Goal: Complete application form

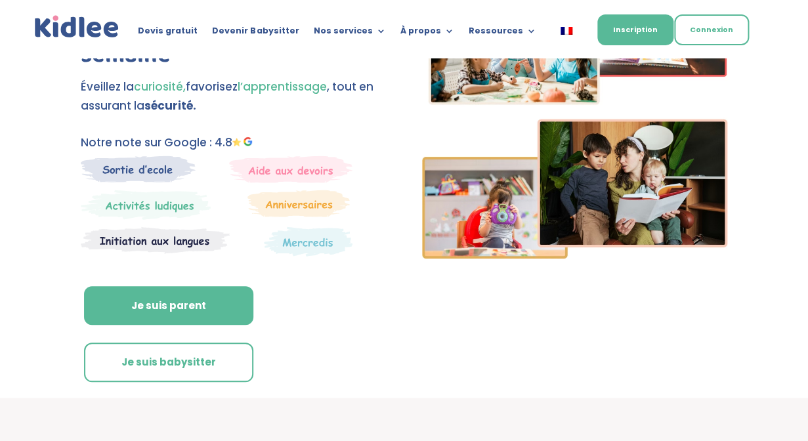
scroll to position [149, 0]
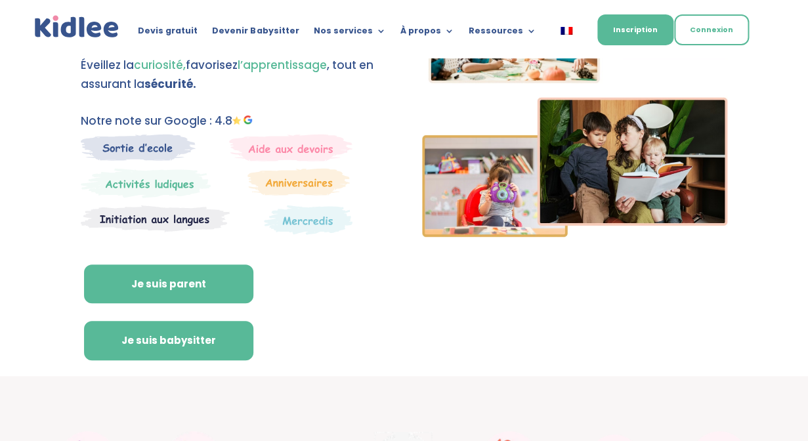
click at [205, 346] on link "Je suis babysitter" at bounding box center [168, 340] width 169 height 39
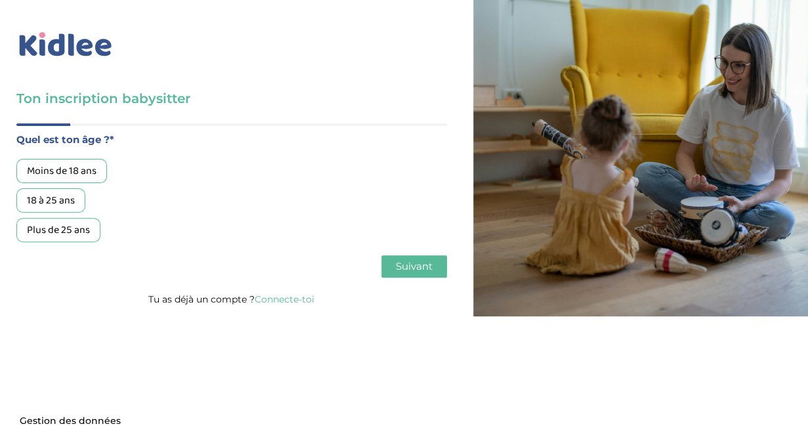
click at [65, 206] on div "18 à 25 ans" at bounding box center [50, 200] width 69 height 24
click at [423, 272] on span "Suivant" at bounding box center [414, 266] width 37 height 12
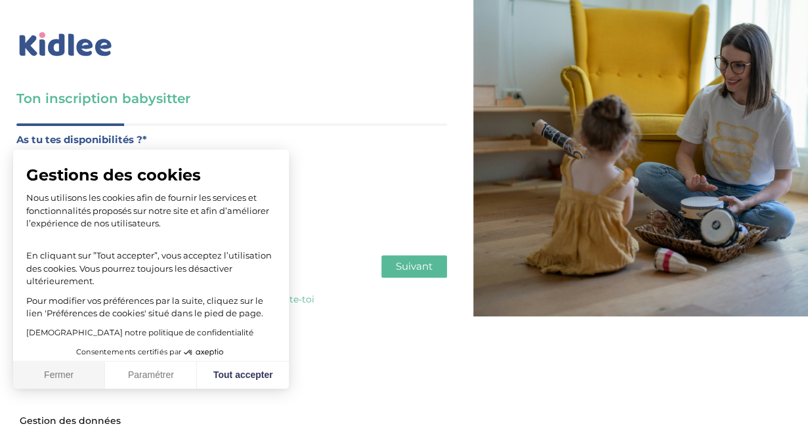
click at [62, 385] on button "Fermer" at bounding box center [59, 376] width 92 height 28
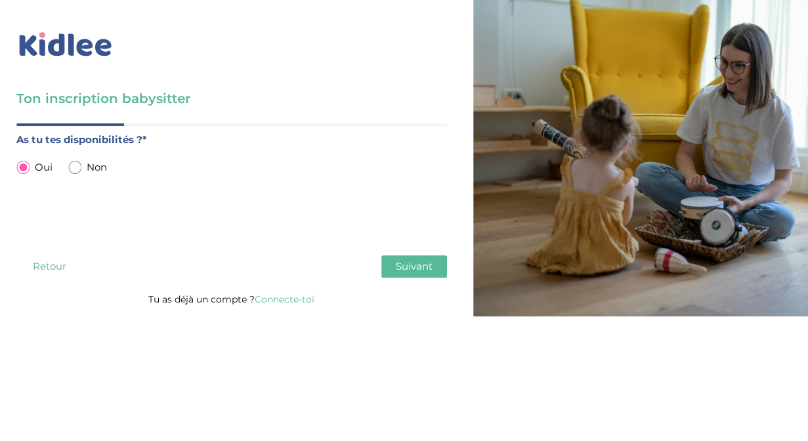
click at [410, 269] on span "Suivant" at bounding box center [414, 266] width 37 height 12
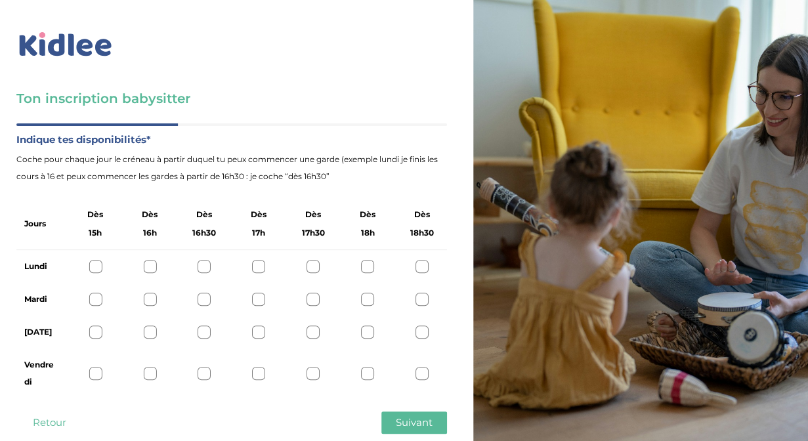
scroll to position [30, 0]
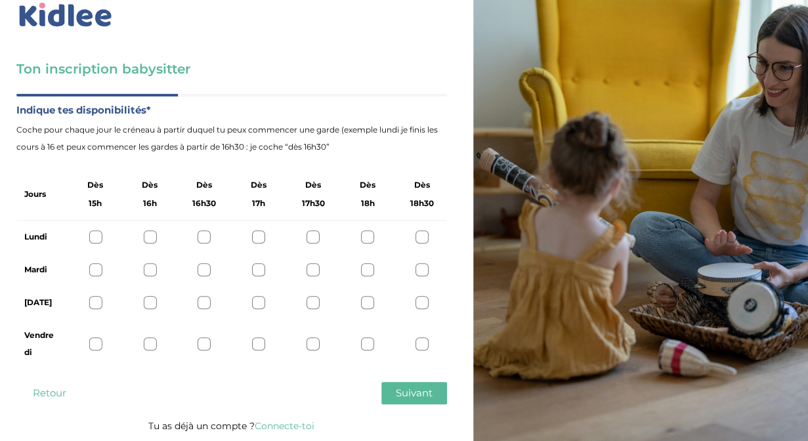
click at [372, 348] on div at bounding box center [367, 343] width 13 height 13
click at [205, 303] on div at bounding box center [204, 302] width 13 height 13
click at [205, 303] on icon at bounding box center [205, 303] width 10 height 10
click at [205, 267] on div at bounding box center [204, 269] width 13 height 13
click at [421, 301] on div at bounding box center [422, 302] width 13 height 13
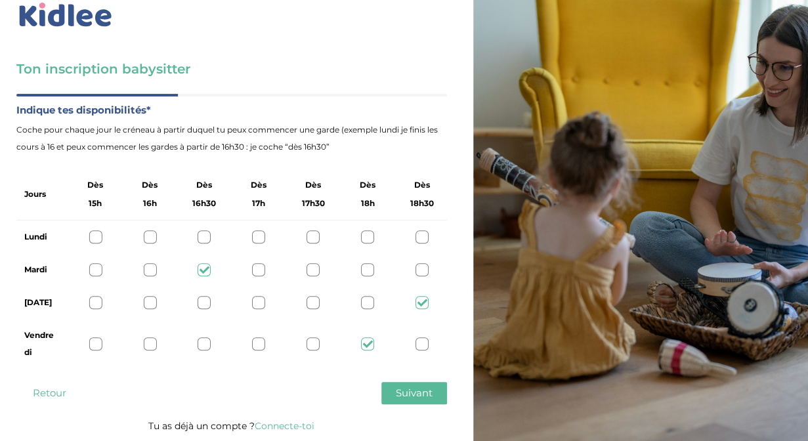
click at [423, 236] on div at bounding box center [422, 236] width 13 height 13
click at [400, 401] on button "Suivant" at bounding box center [414, 393] width 66 height 22
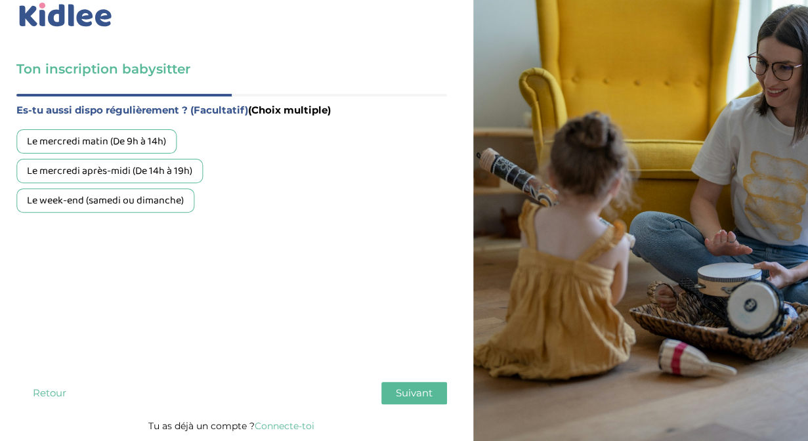
click at [165, 202] on div "Le week-end (samedi ou dimanche)" at bounding box center [105, 200] width 178 height 24
click at [395, 393] on button "Suivant" at bounding box center [414, 393] width 66 height 22
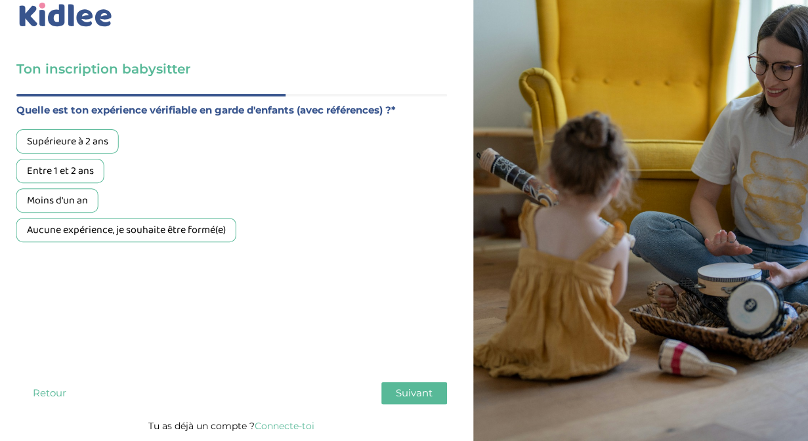
click at [101, 236] on div "Aucune expérience, je souhaite être formé(e)" at bounding box center [126, 230] width 220 height 24
click at [409, 400] on button "Suivant" at bounding box center [414, 393] width 66 height 22
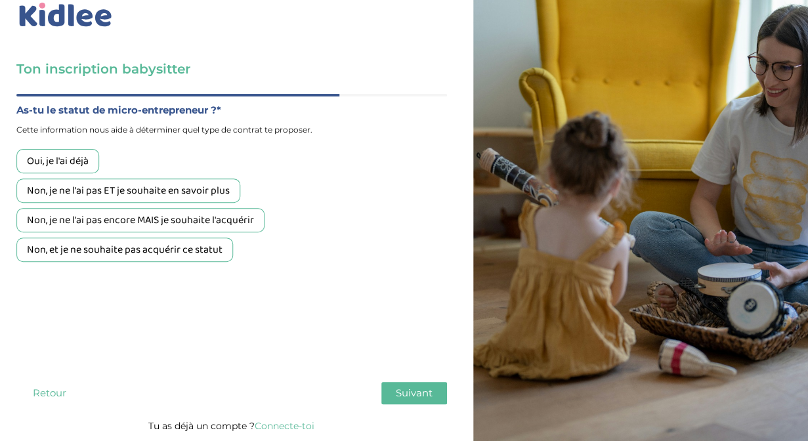
click at [214, 250] on div "Non, et je ne souhaite pas acquérir ce statut" at bounding box center [124, 250] width 217 height 24
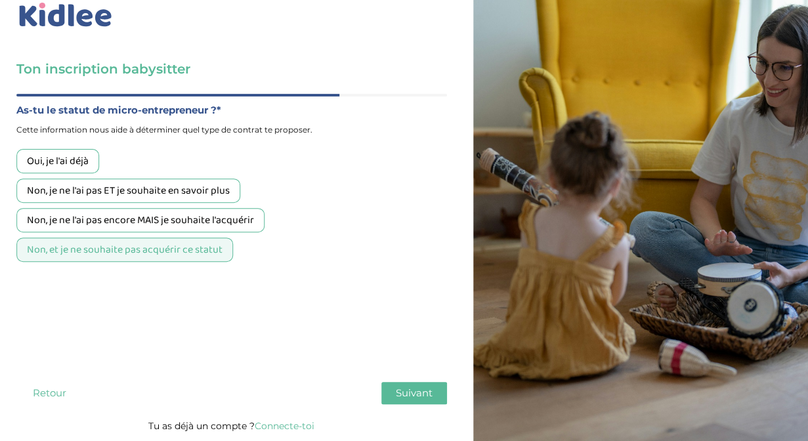
click at [416, 395] on span "Suivant" at bounding box center [414, 393] width 37 height 12
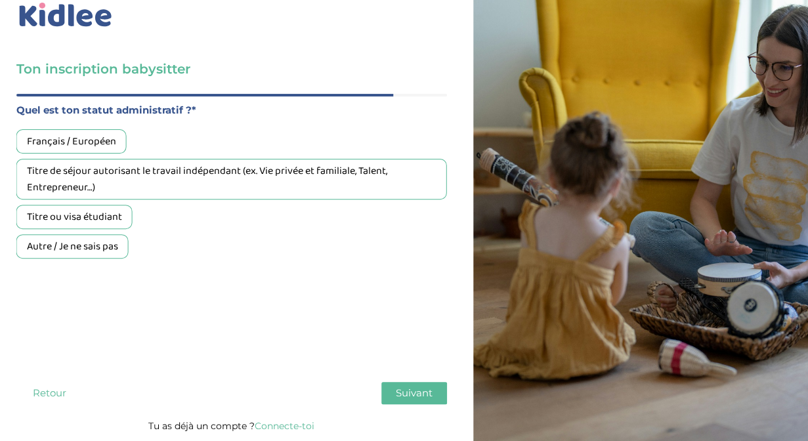
click at [91, 142] on div "Français / Européen" at bounding box center [71, 141] width 110 height 24
click at [423, 388] on span "Suivant" at bounding box center [414, 393] width 37 height 12
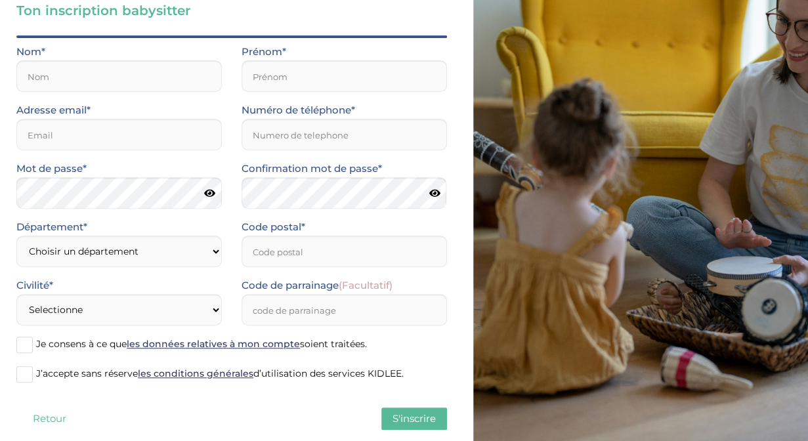
scroll to position [101, 0]
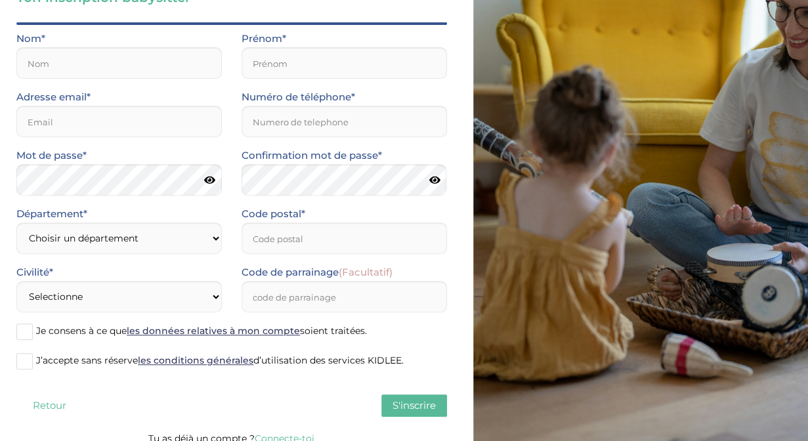
click at [33, 329] on span at bounding box center [24, 332] width 16 height 16
click at [0, 0] on input "Je consens à ce que les données relatives à mon compte soient traitées." at bounding box center [0, 0] width 0 height 0
click at [29, 370] on label "J’accepte sans réserve les conditions générales d’utilisation des services KIDL…" at bounding box center [231, 362] width 431 height 20
click at [0, 0] on input "J’accepte sans réserve les conditions générales d’utilisation des services KIDL…" at bounding box center [0, 0] width 0 height 0
